Goal: Transaction & Acquisition: Purchase product/service

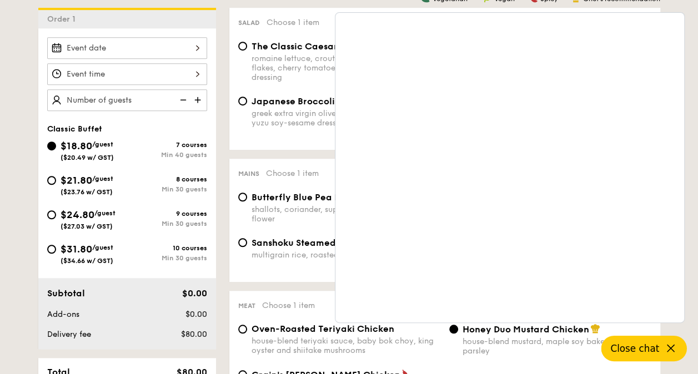
click at [666, 348] on icon at bounding box center [670, 348] width 13 height 13
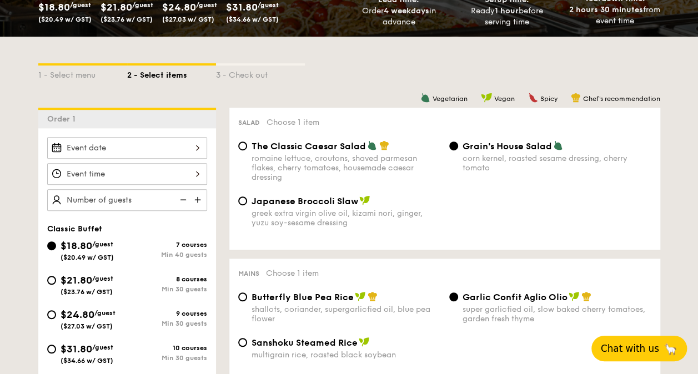
scroll to position [222, 0]
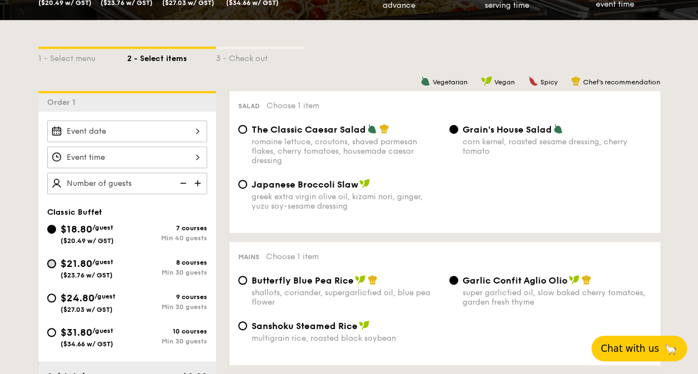
click at [50, 262] on input "$21.80 /guest ($23.76 w/ GST) 8 courses Min 30 guests" at bounding box center [51, 263] width 9 height 9
radio input "true"
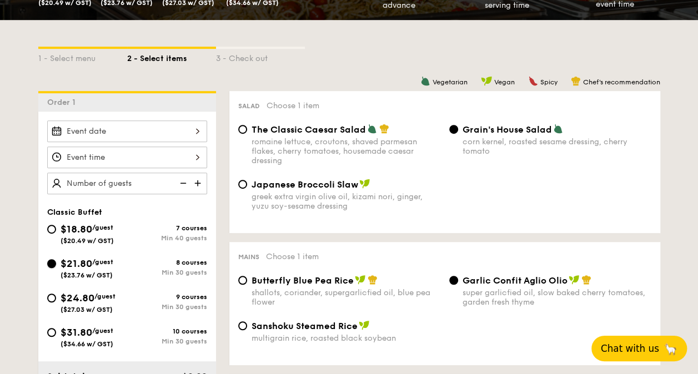
radio input "true"
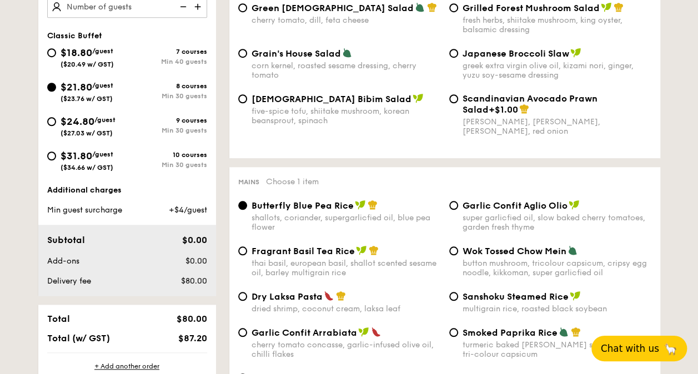
scroll to position [398, 0]
click at [51, 124] on input "$24.80 /guest ($27.03 w/ GST) 9 courses Min 30 guests" at bounding box center [51, 122] width 9 height 9
radio input "true"
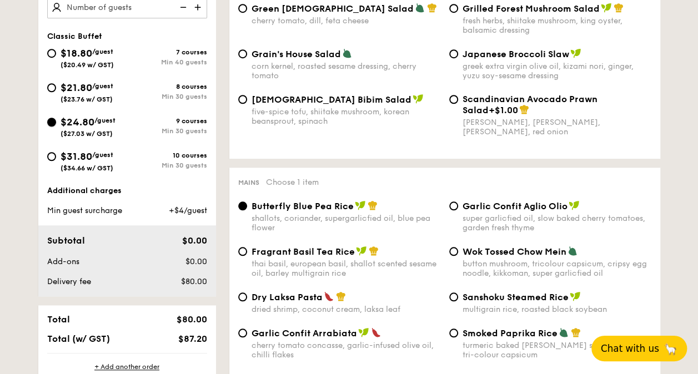
radio input "true"
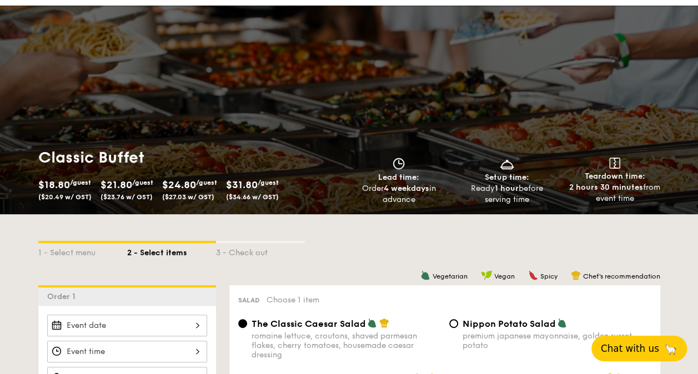
scroll to position [0, 0]
